Goal: Task Accomplishment & Management: Use online tool/utility

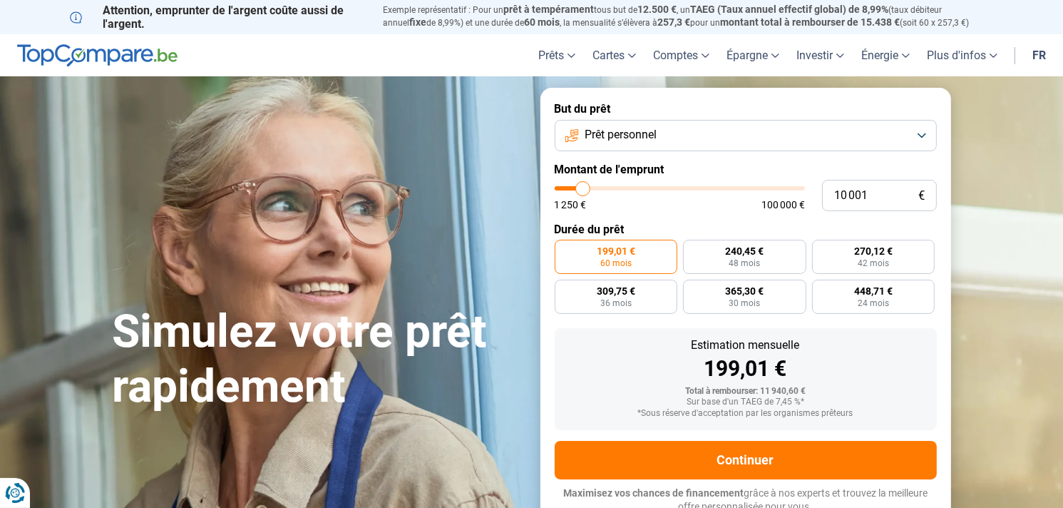
click at [924, 130] on button "Prêt personnel" at bounding box center [746, 135] width 382 height 31
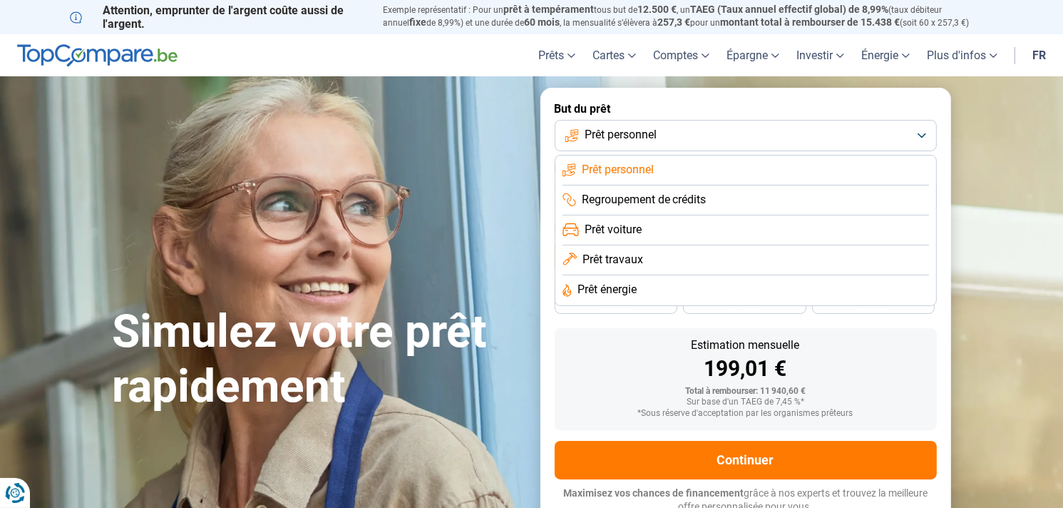
click at [919, 128] on button "Prêt personnel" at bounding box center [746, 135] width 382 height 31
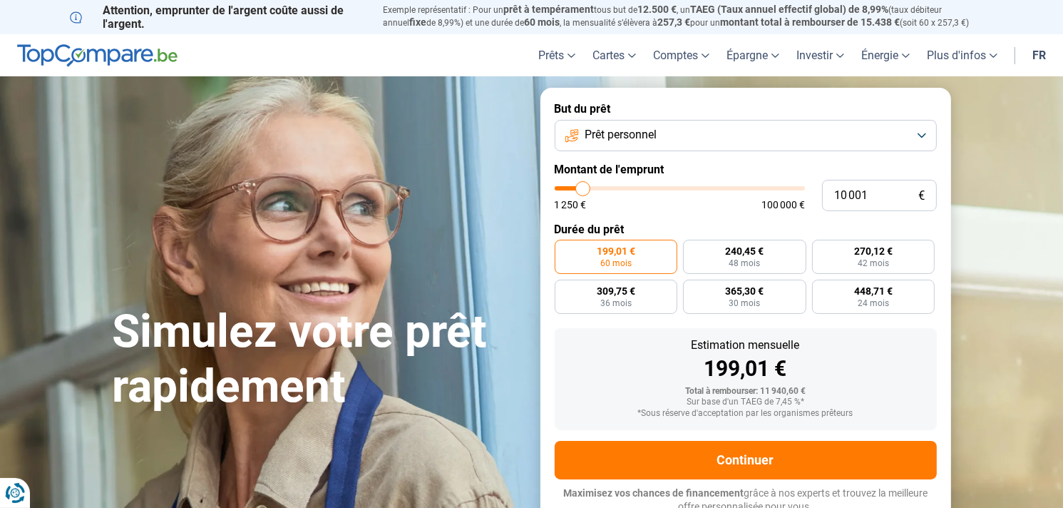
type input "11 000"
type input "11000"
type input "11 250"
type input "11250"
type input "11 750"
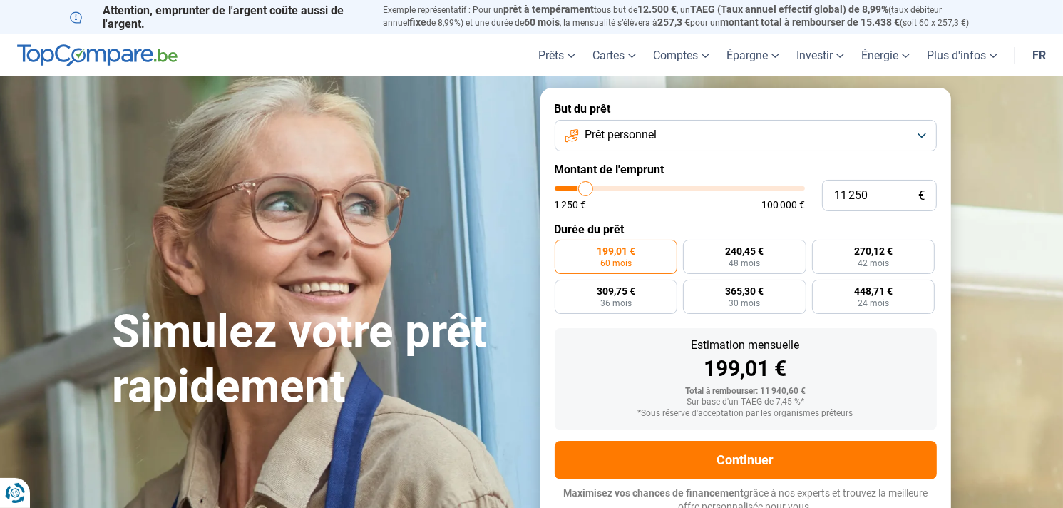
type input "11750"
type input "12 000"
type input "12000"
type input "12 250"
type input "12250"
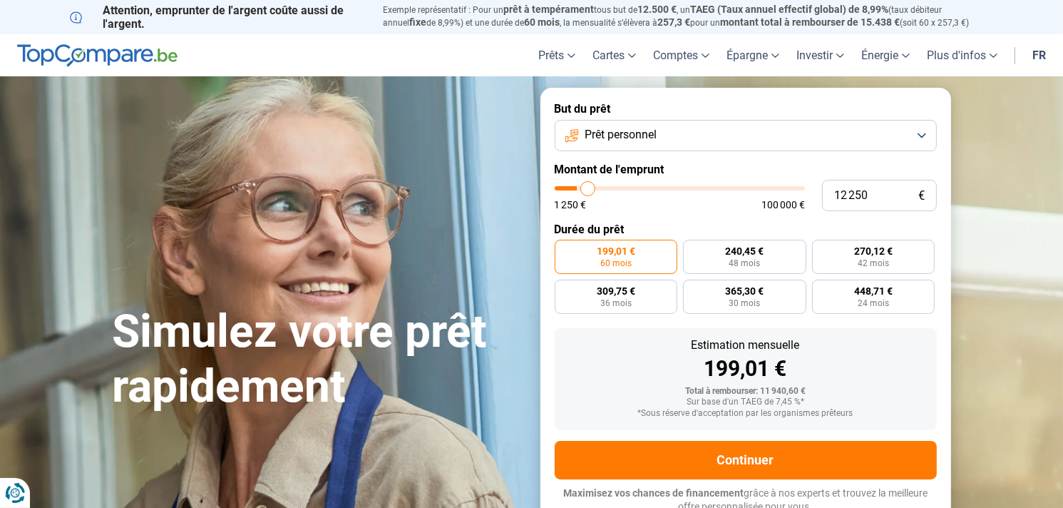
type input "13 000"
type input "13000"
type input "13 500"
type input "13500"
type input "14 000"
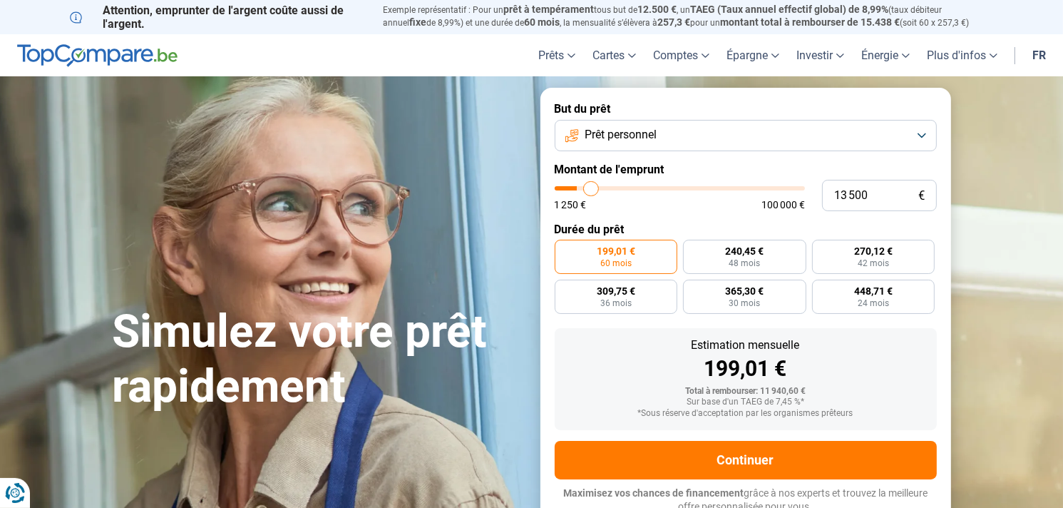
type input "14000"
type input "14 500"
type input "14500"
type input "15 000"
type input "15000"
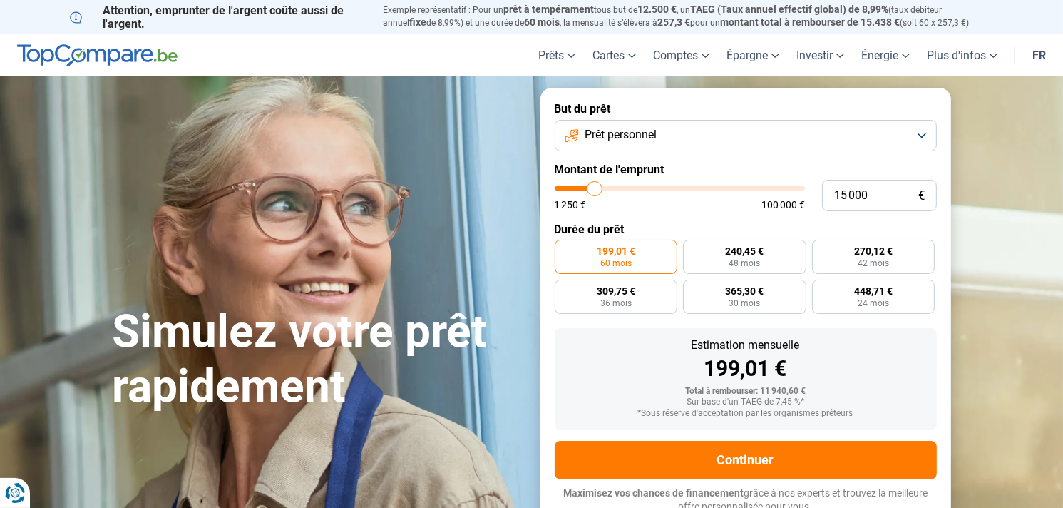
type input "15 500"
type input "15500"
type input "15 750"
type input "15750"
type input "16 000"
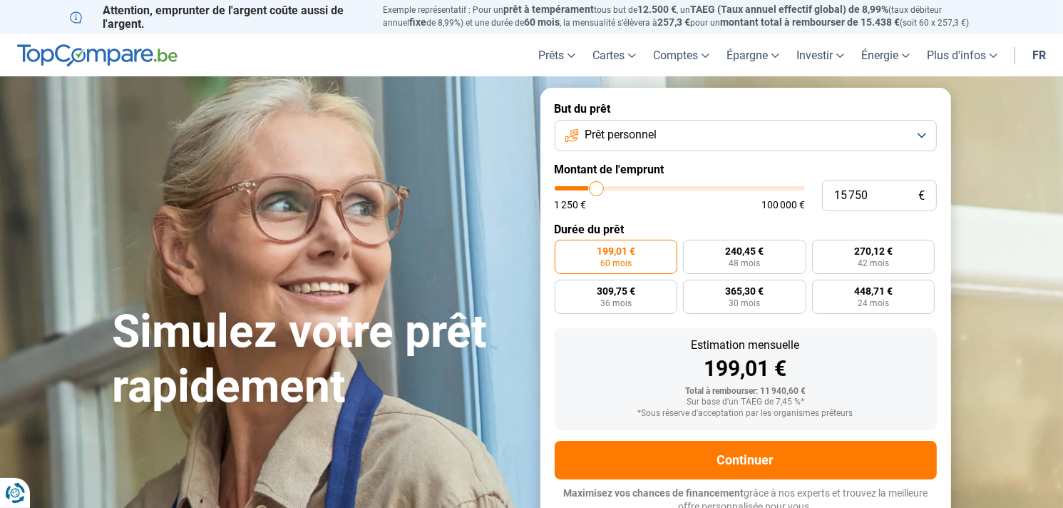
type input "16000"
type input "16 250"
type input "16250"
type input "16 500"
type input "16500"
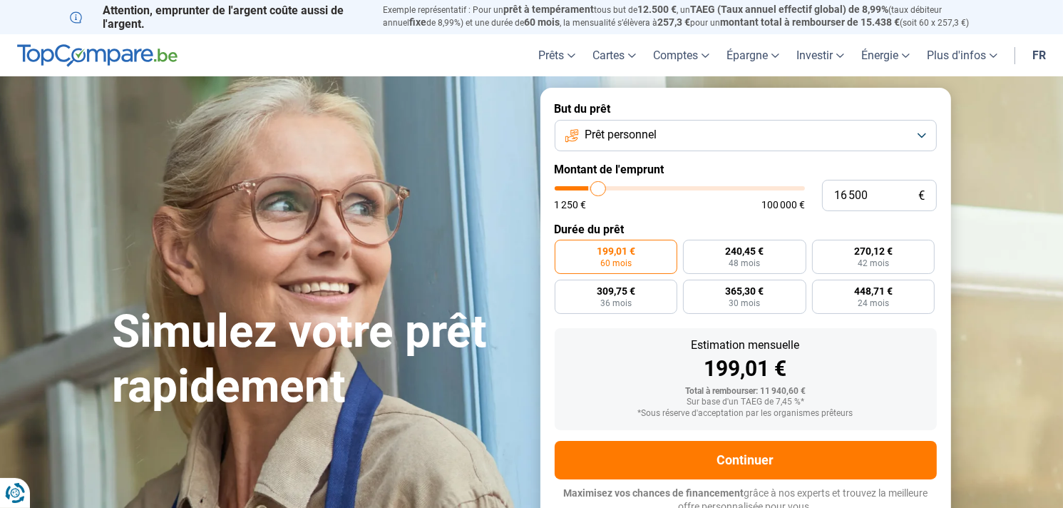
type input "16 750"
type input "16750"
type input "17 000"
type input "17000"
type input "17 500"
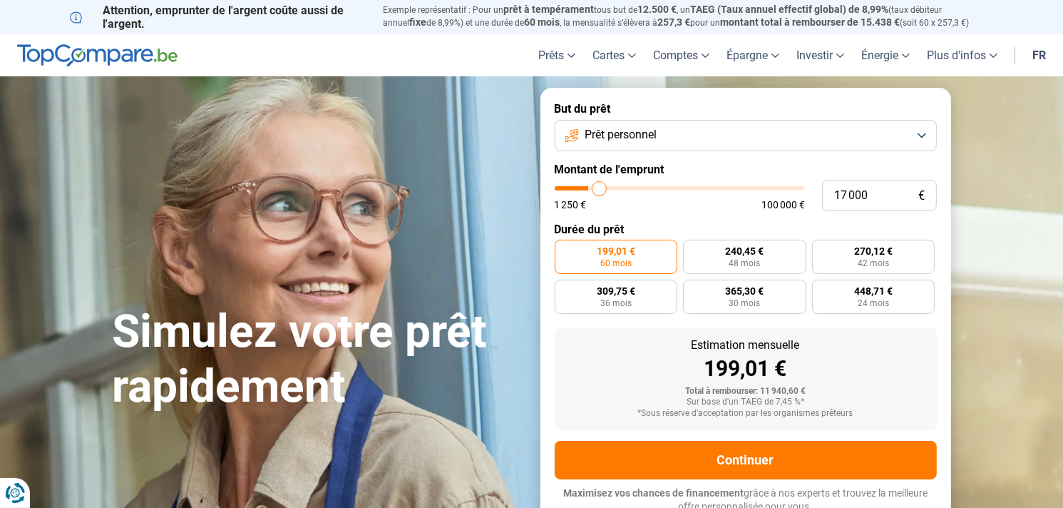
type input "17500"
type input "17 750"
type input "17750"
type input "18 000"
type input "18000"
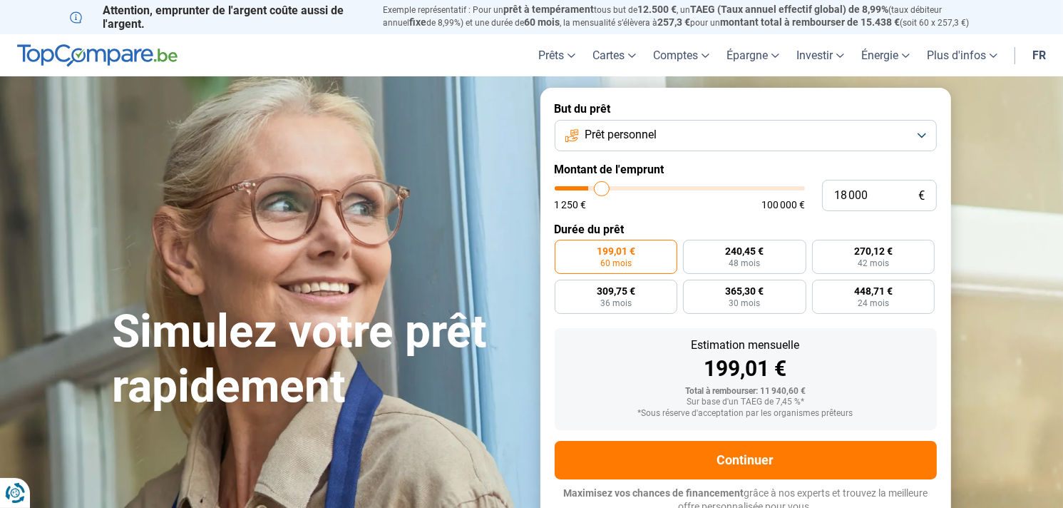
type input "18 500"
type input "18500"
type input "19 250"
type input "19250"
type input "20 000"
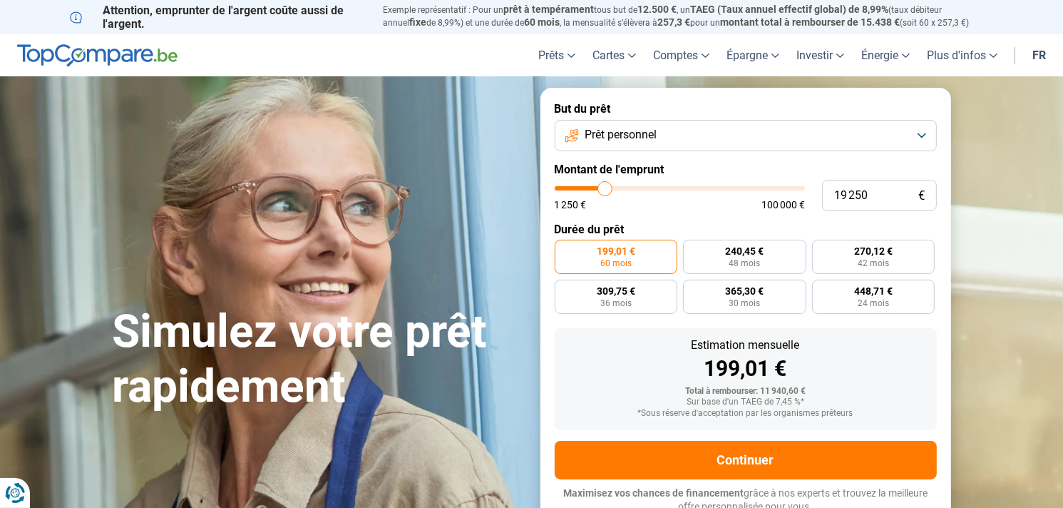
type input "20000"
type input "20 250"
type input "20250"
type input "20 500"
type input "20500"
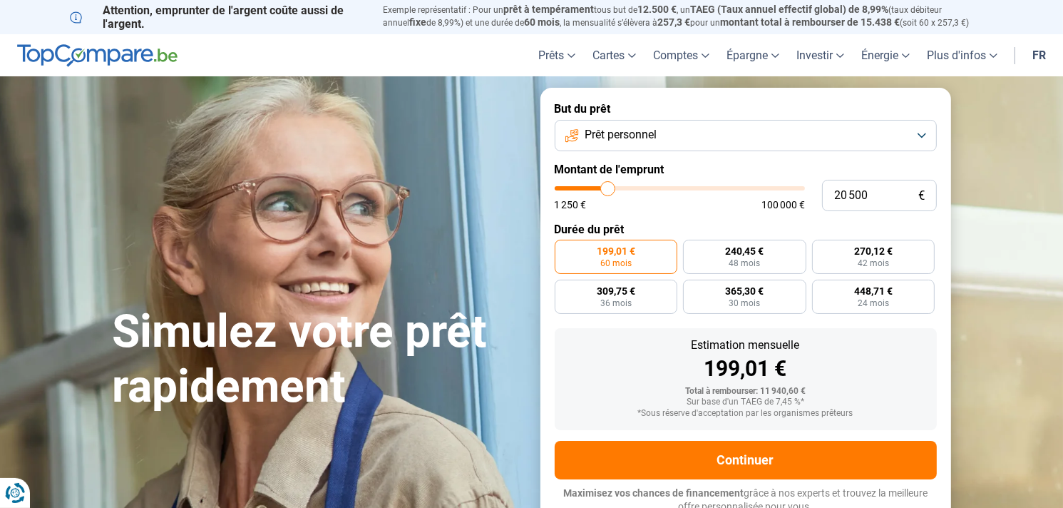
type input "20 750"
type input "20750"
type input "21 000"
type input "21000"
type input "21 250"
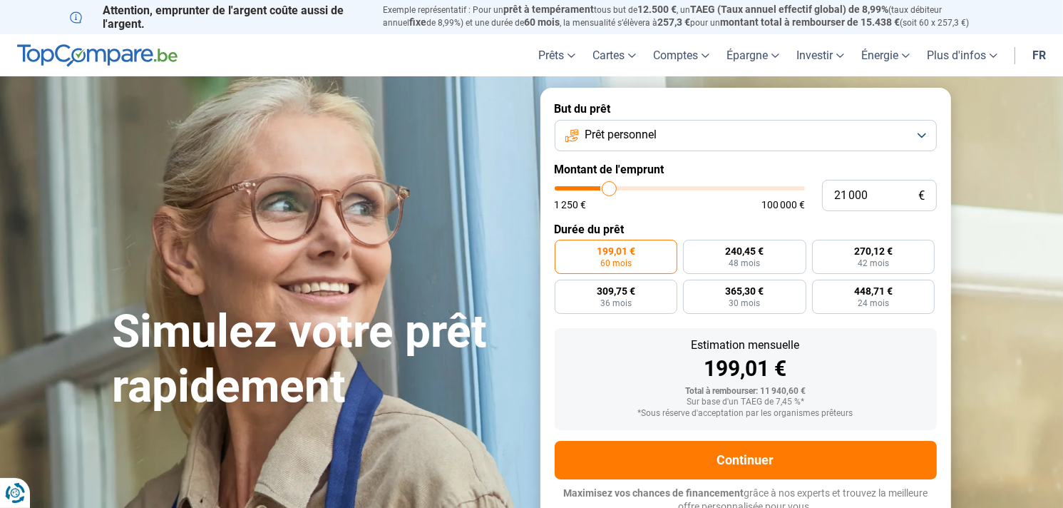
type input "21250"
type input "21 500"
type input "21500"
type input "21 750"
type input "21750"
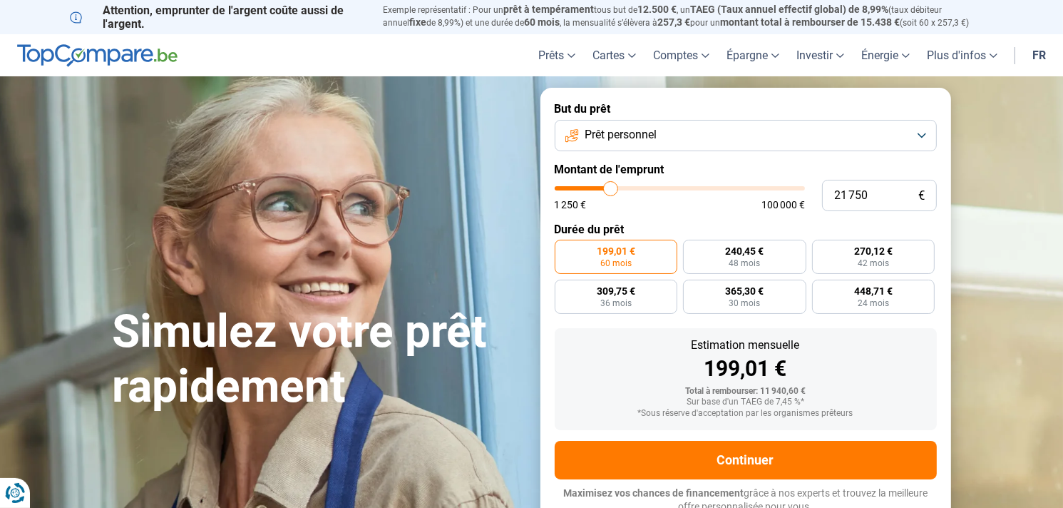
type input "22 000"
type input "22000"
type input "22 250"
type input "22250"
type input "23 000"
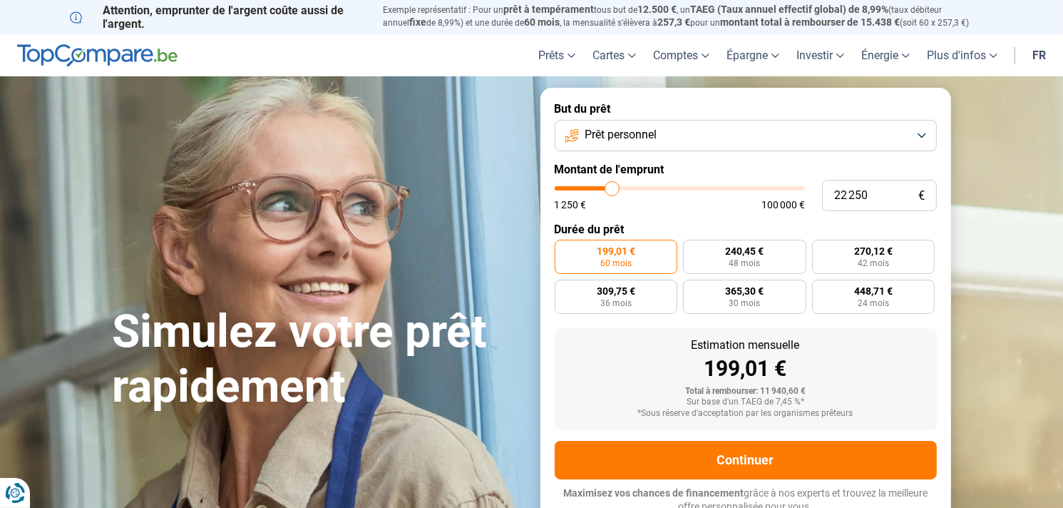
type input "23000"
type input "23 500"
type input "23500"
type input "24 500"
type input "24500"
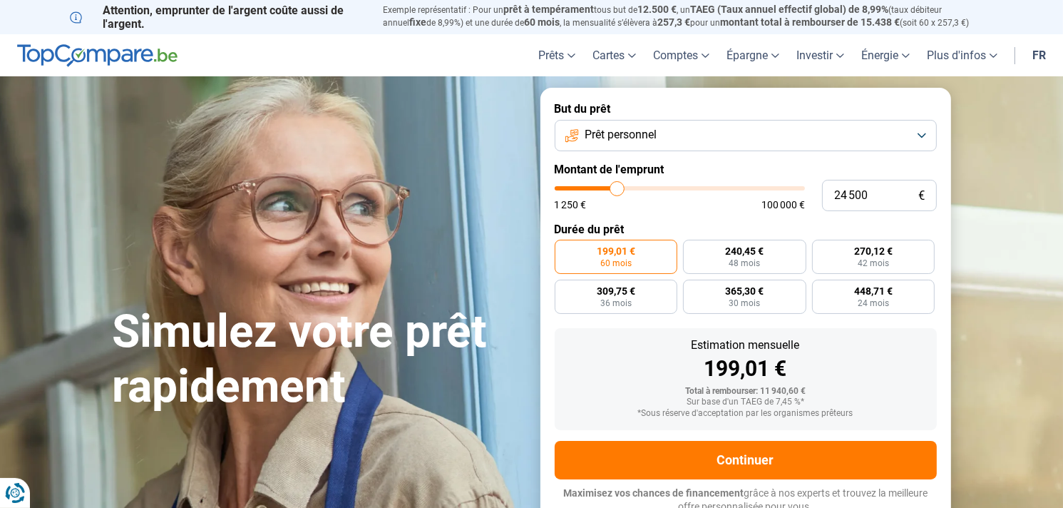
type input "25 000"
type input "25000"
type input "25 500"
type input "25500"
type input "26 000"
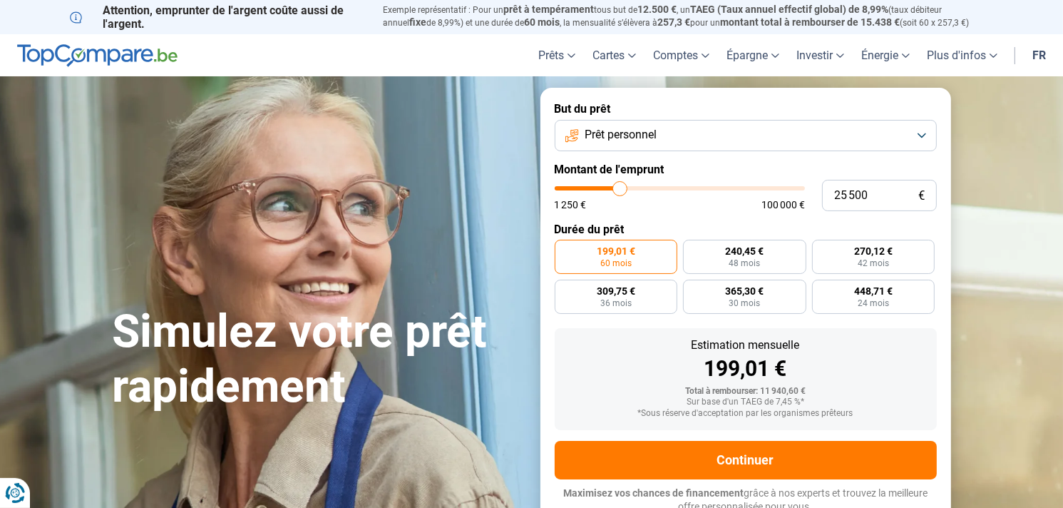
type input "26000"
type input "26 750"
type input "26750"
type input "27 750"
type input "27750"
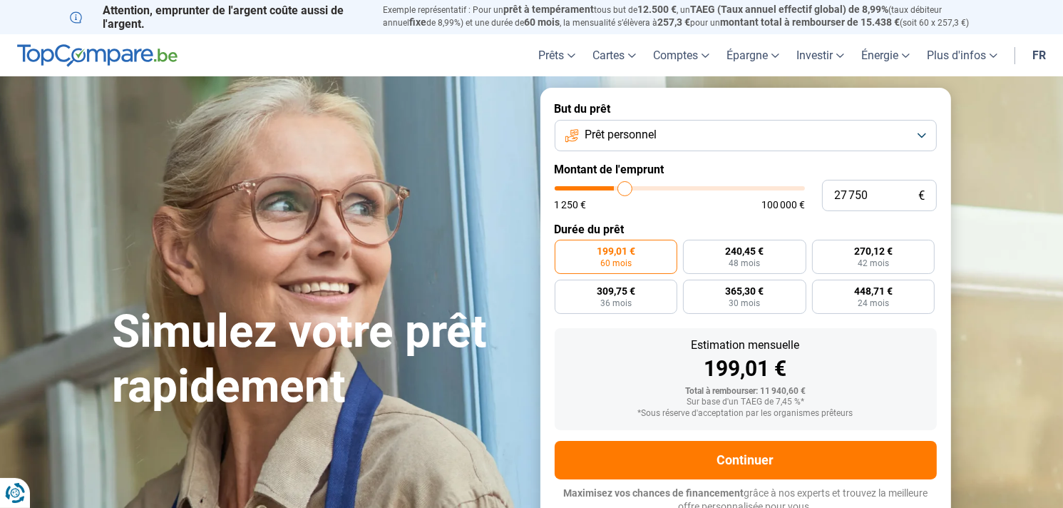
type input "28 500"
type input "28500"
type input "29 750"
type input "29750"
type input "30 250"
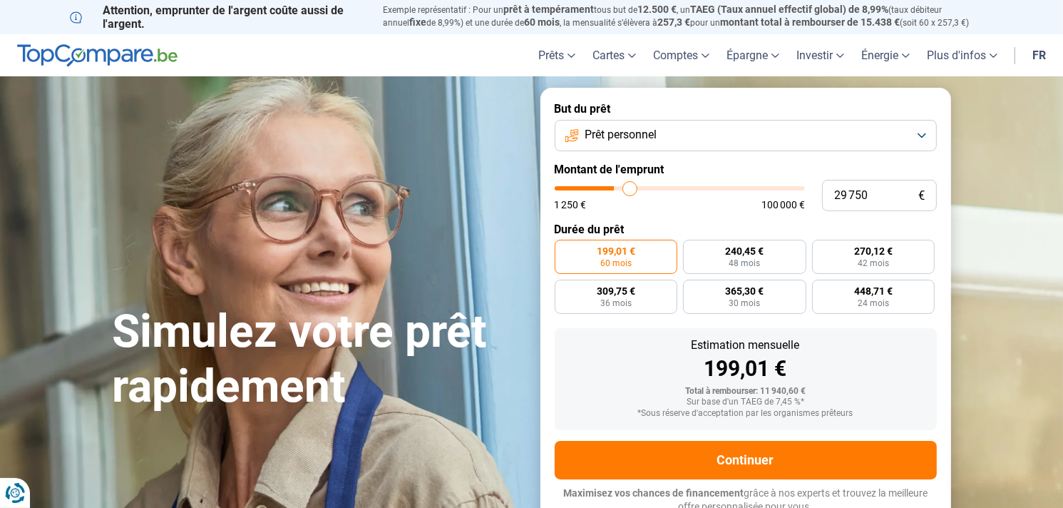
type input "30250"
type input "30 500"
type input "30500"
type input "30 250"
type input "30250"
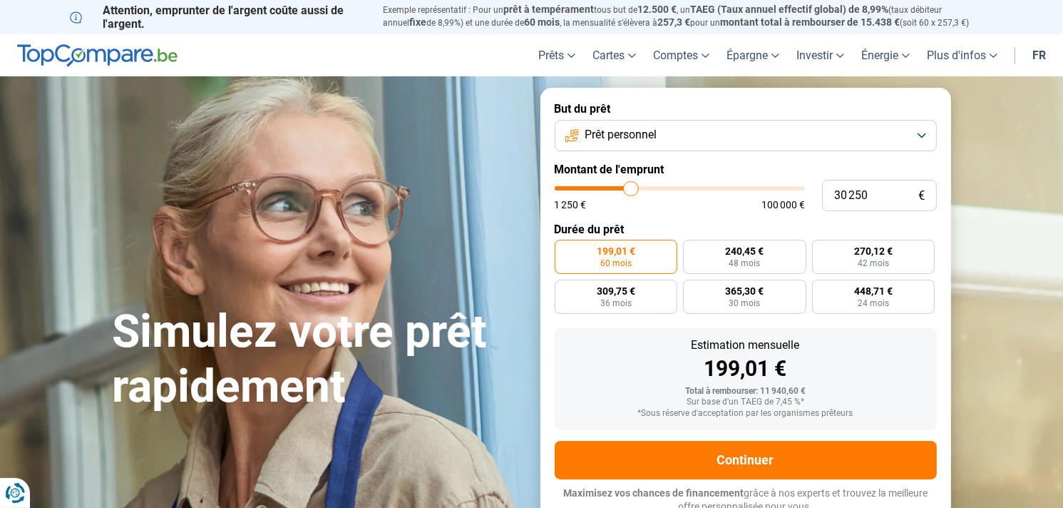
type input "29 750"
type input "29750"
type input "28 750"
type input "28750"
type input "25 750"
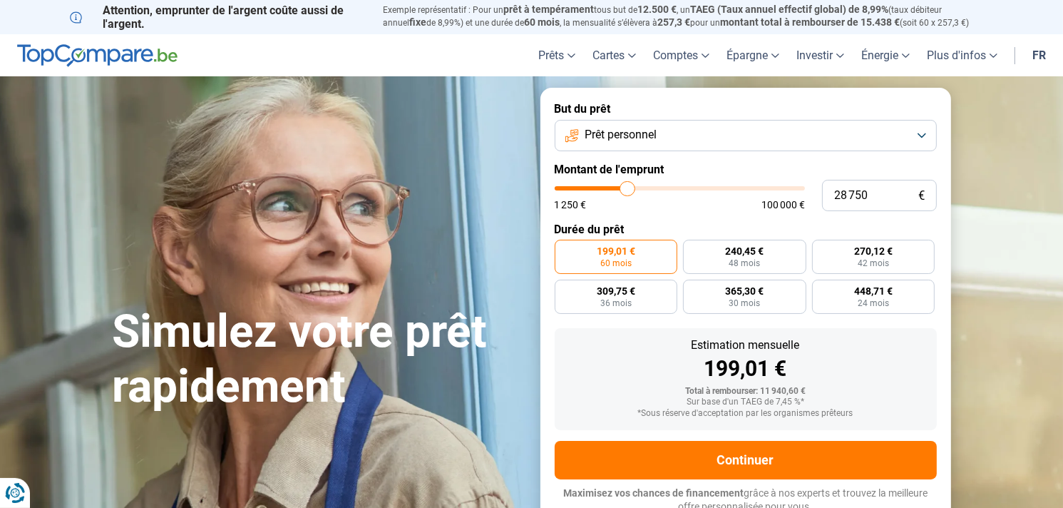
type input "25750"
type input "22 500"
type input "22500"
type input "20 500"
type input "20500"
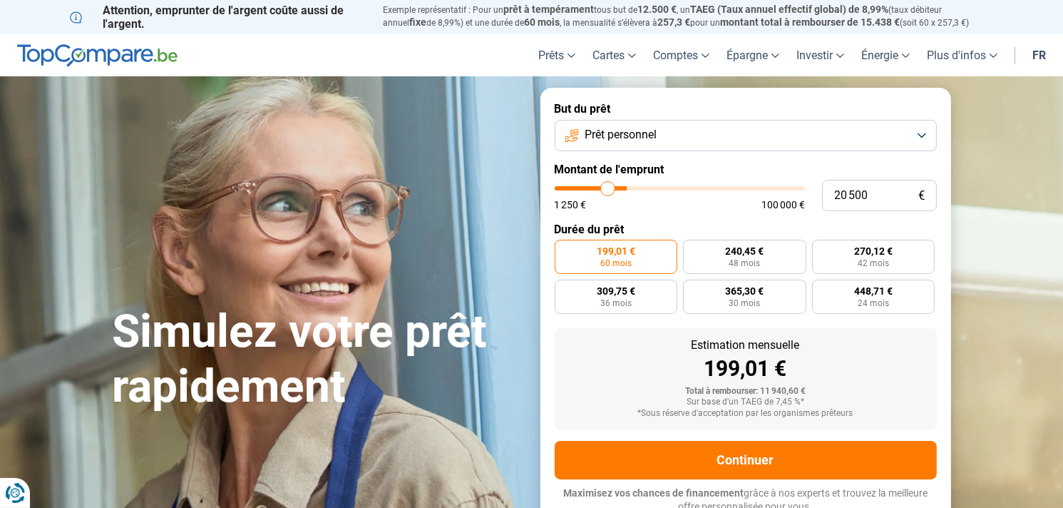
type input "18 750"
type input "18750"
type input "16 750"
type input "16750"
type input "15 250"
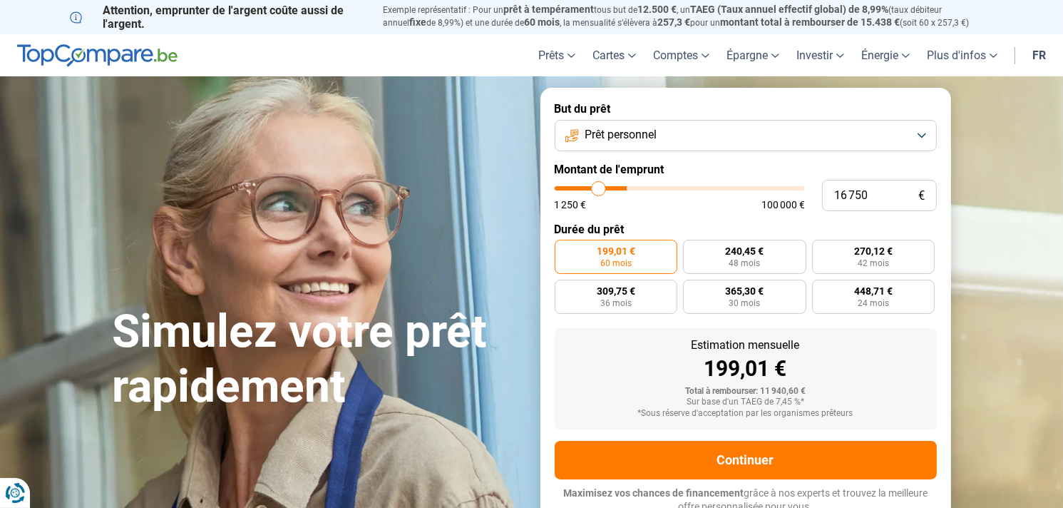
type input "15250"
type input "14 000"
type input "14000"
type input "12 750"
type input "12750"
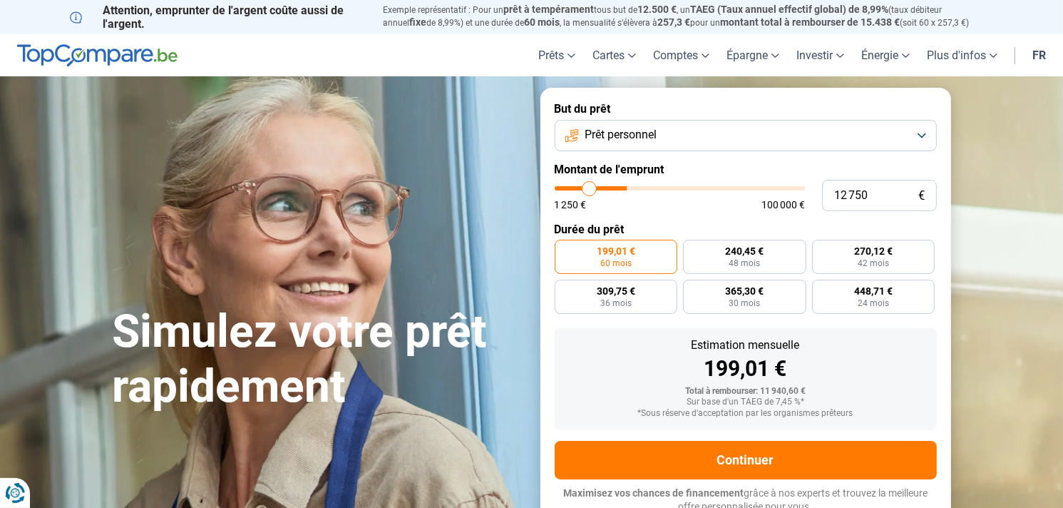
type input "11 750"
type input "11750"
type input "11 500"
type input "11500"
type input "11 250"
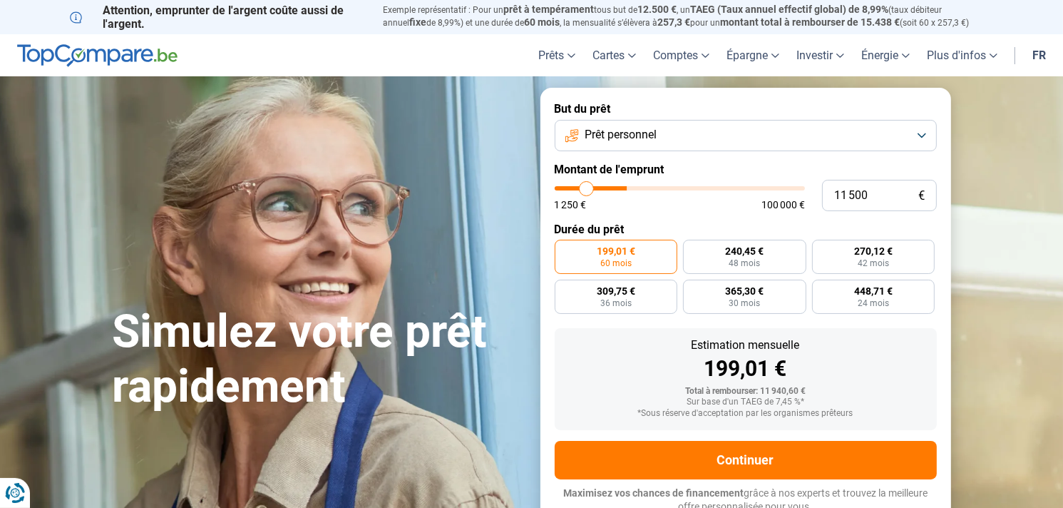
type input "11250"
type input "11 000"
type input "11000"
type input "10 500"
type input "10500"
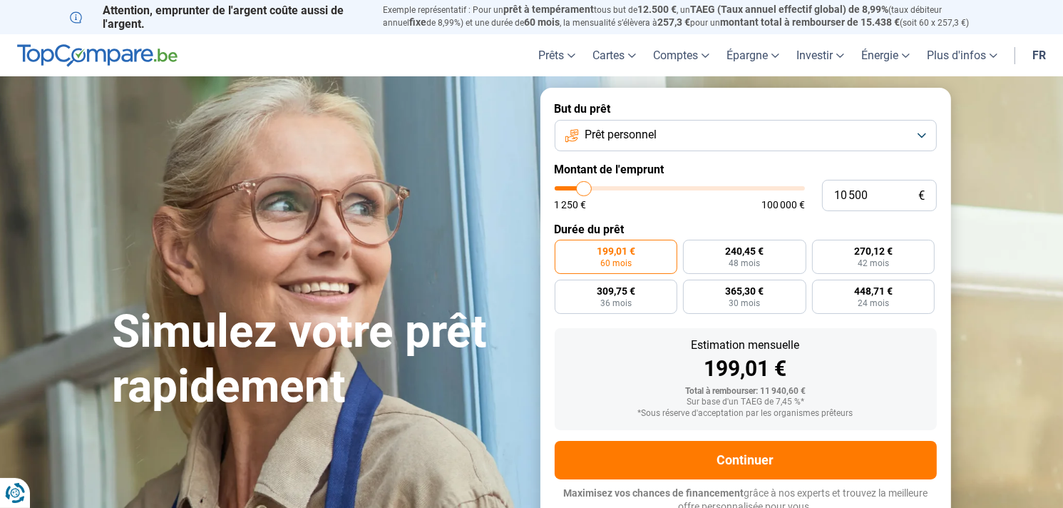
type input "10 250"
type input "10250"
type input "10 000"
type input "10000"
type input "9 750"
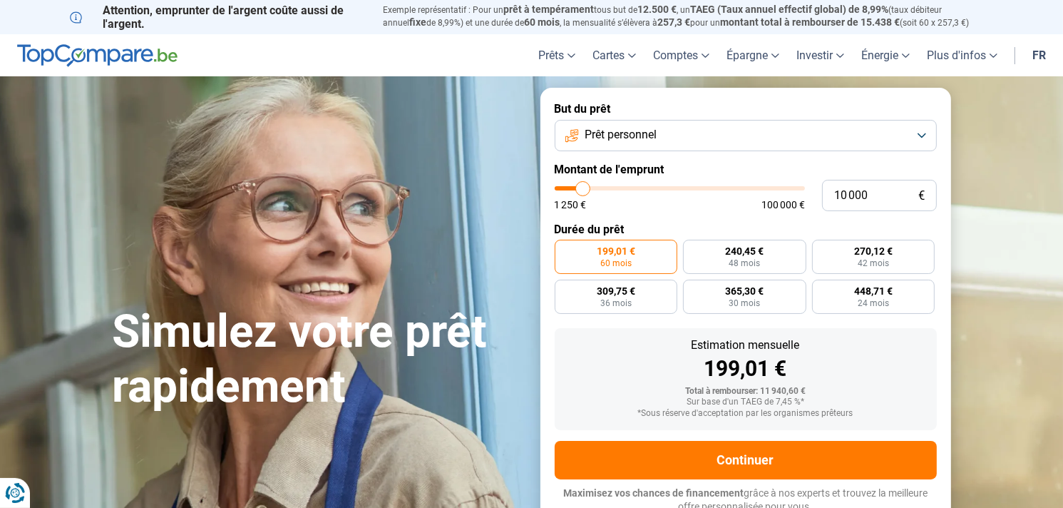
type input "9750"
type input "9 500"
type input "9500"
type input "9 250"
type input "9250"
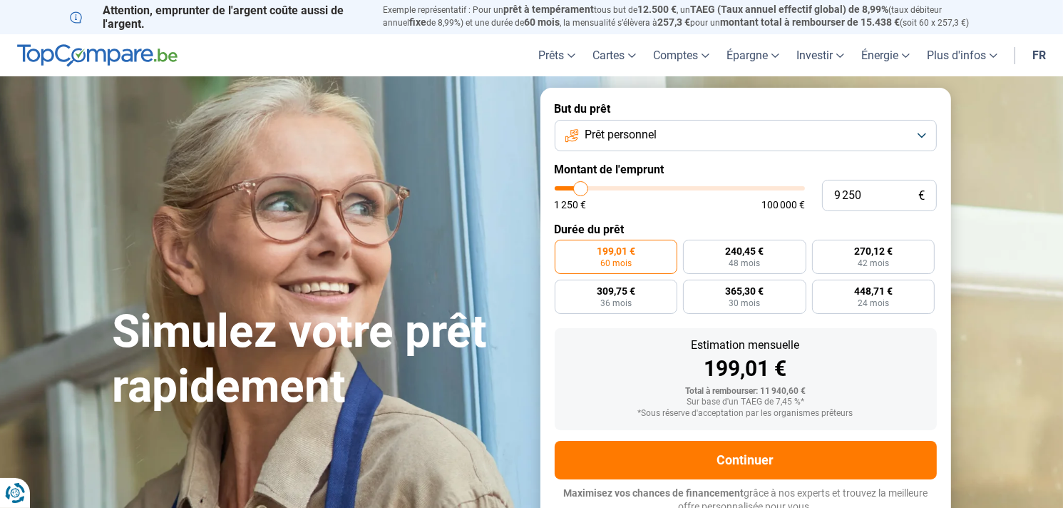
type input "9 000"
type input "9000"
type input "8 750"
type input "8750"
type input "8 500"
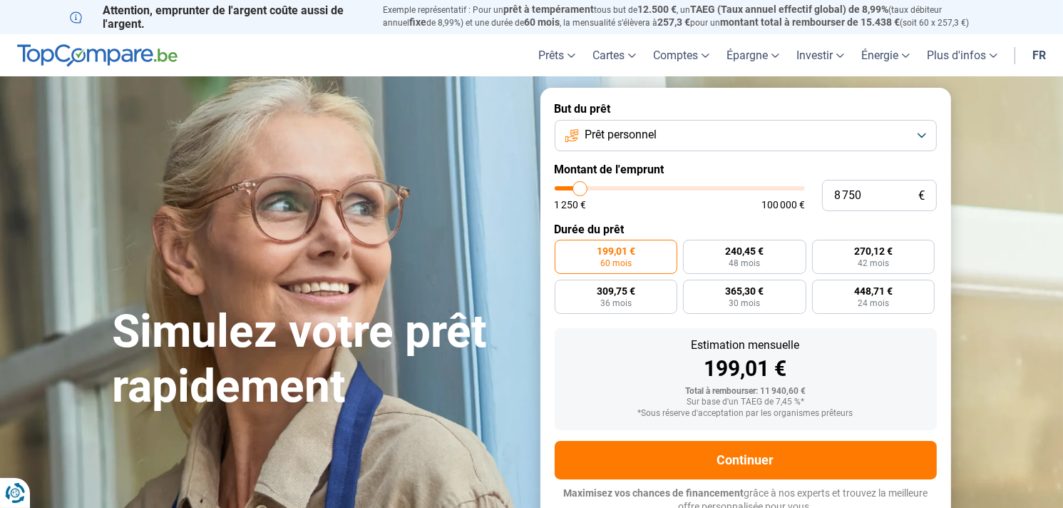
type input "8500"
type input "8 250"
type input "8250"
type input "8 000"
type input "8000"
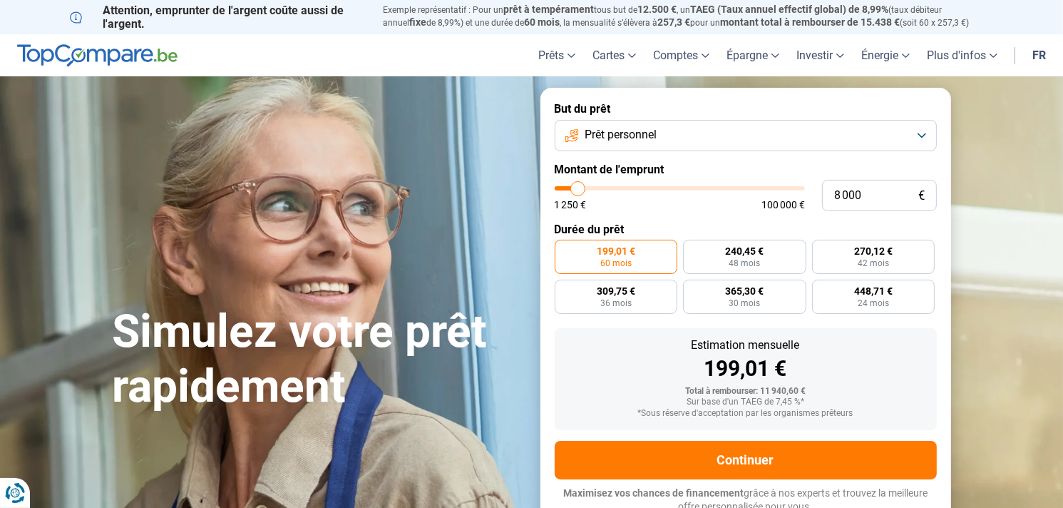
type input "7 750"
type input "7750"
type input "7 500"
type input "7500"
type input "7 250"
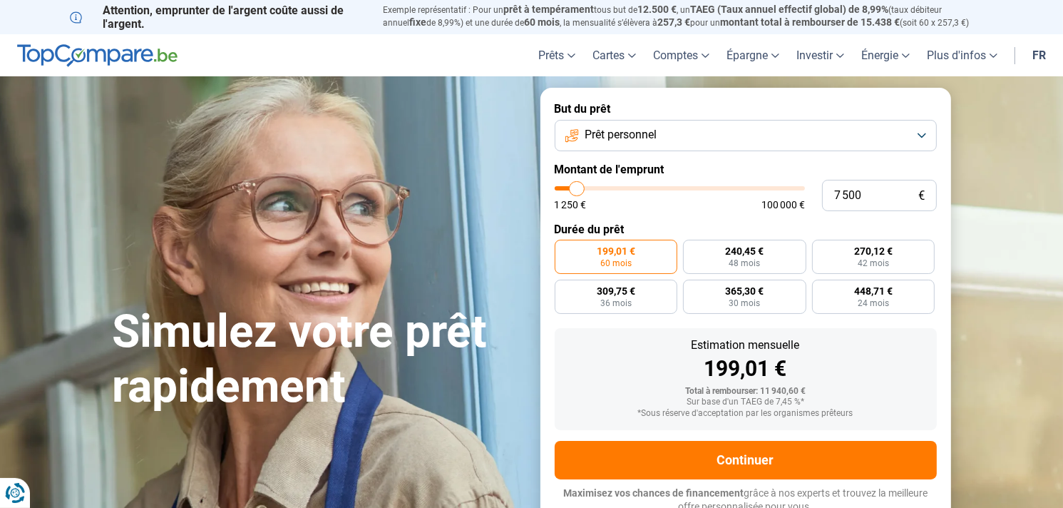
type input "7250"
type input "7 000"
type input "7000"
type input "6 250"
type input "6250"
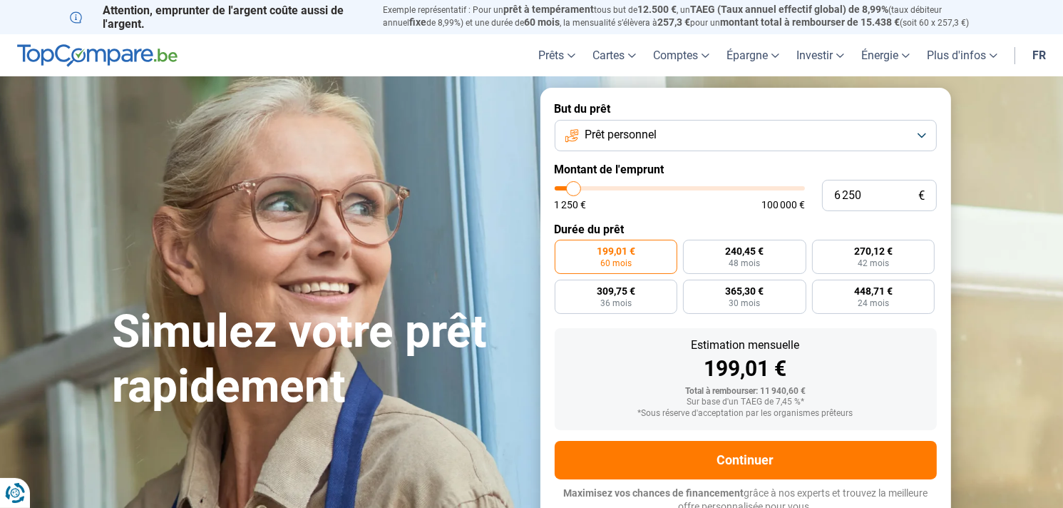
type input "5 750"
type input "5750"
type input "5 250"
type input "5250"
type input "5 000"
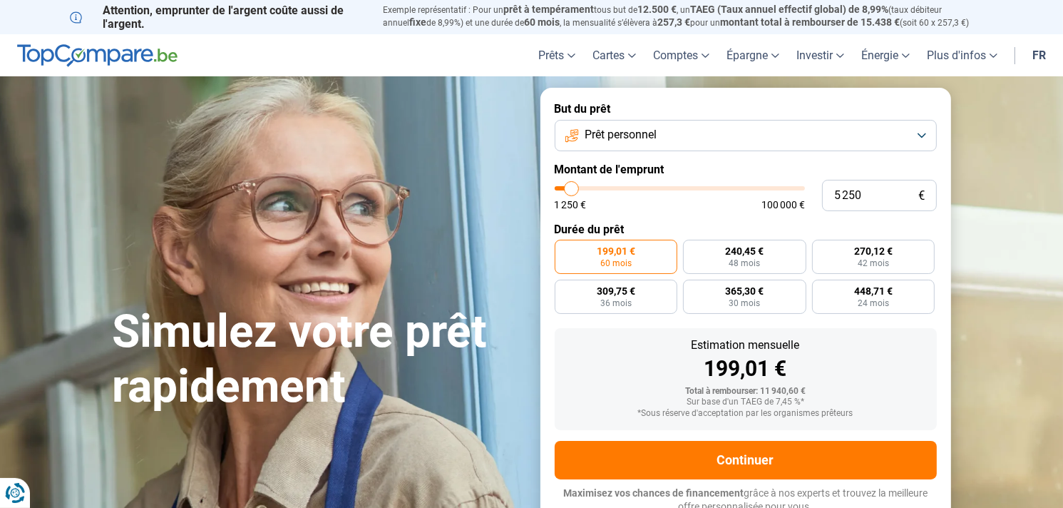
type input "5000"
type input "4 500"
type input "4500"
type input "4 000"
type input "4000"
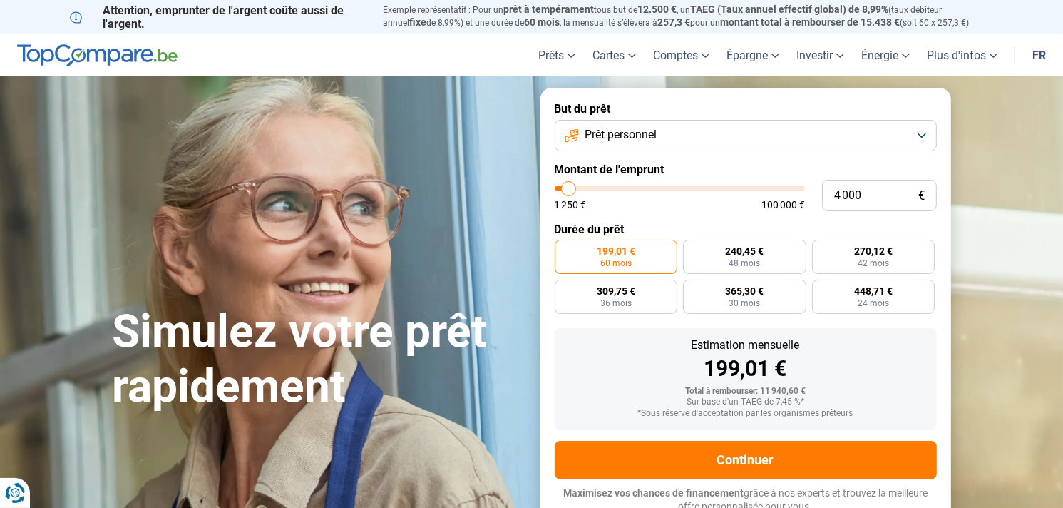
type input "3 500"
type input "3500"
type input "3 750"
type input "3750"
type input "4 250"
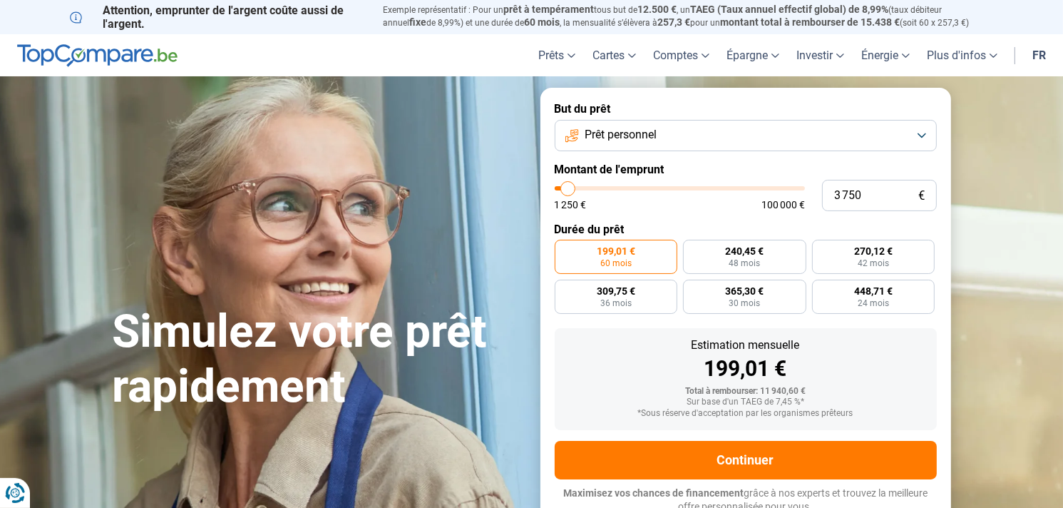
type input "4250"
type input "4 500"
type input "4500"
type input "4 750"
type input "4750"
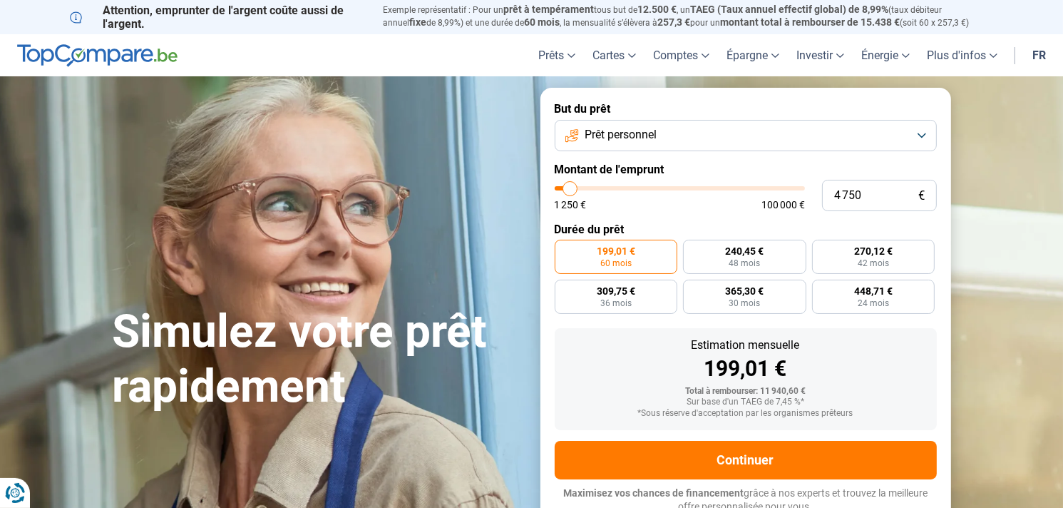
type input "5 000"
type input "5000"
type input "4 750"
type input "4750"
type input "4 500"
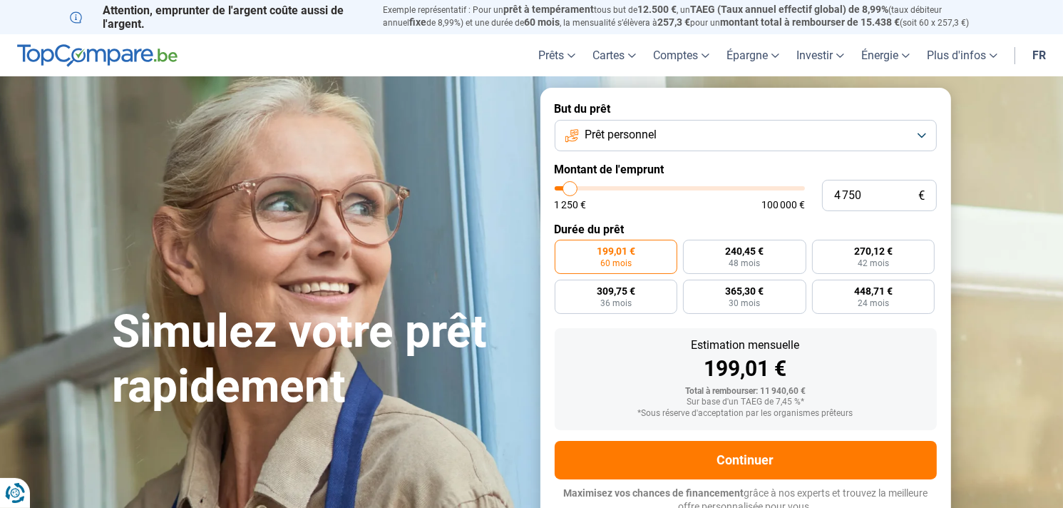
type input "4500"
type input "4 250"
type input "4250"
type input "4 000"
drag, startPoint x: 585, startPoint y: 185, endPoint x: 569, endPoint y: 180, distance: 16.5
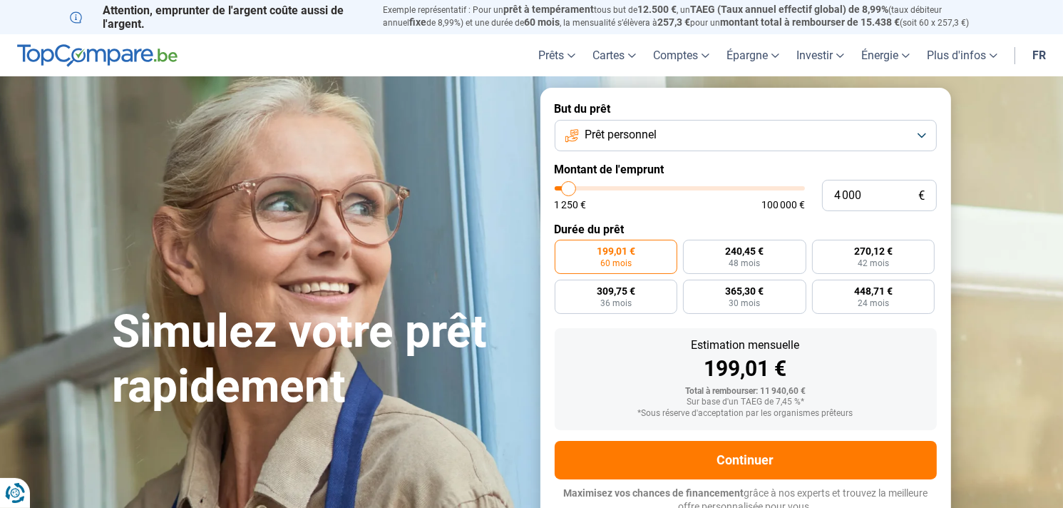
type input "4000"
click at [569, 186] on input "range" at bounding box center [680, 188] width 250 height 4
radio input "true"
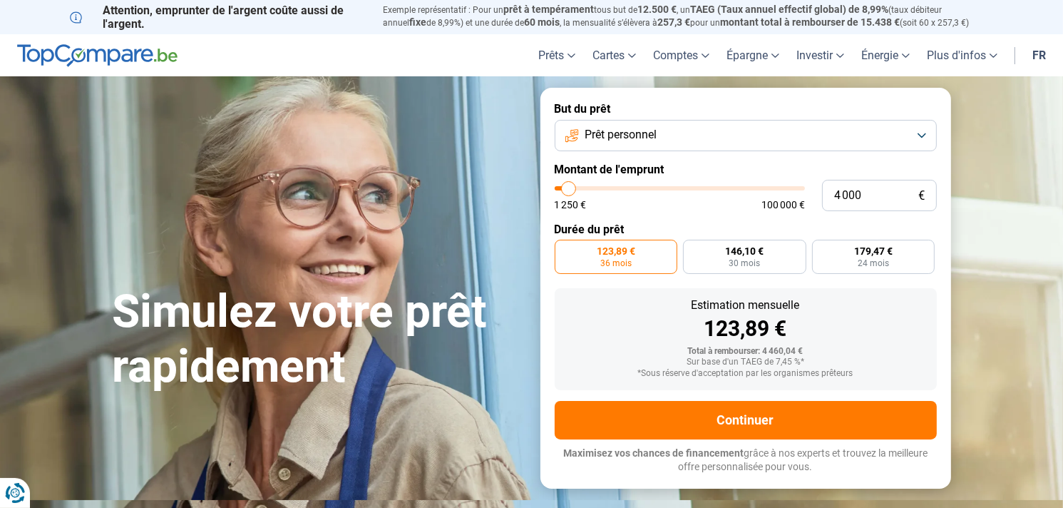
click at [619, 255] on span "123,89 €" at bounding box center [616, 251] width 39 height 10
click at [564, 249] on input "123,89 € 36 mois" at bounding box center [559, 244] width 9 height 9
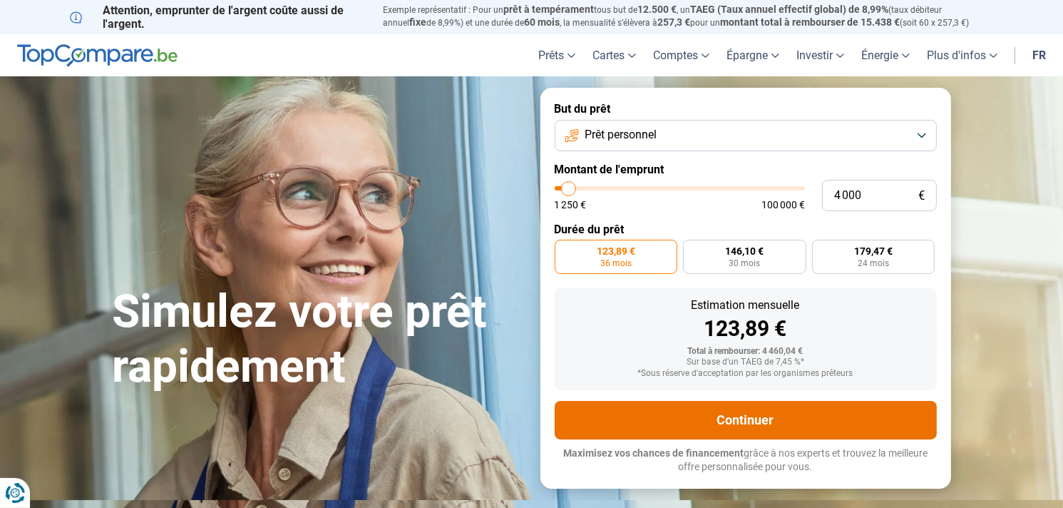
click at [773, 430] on button "Continuer" at bounding box center [746, 420] width 382 height 39
